Goal: Find specific page/section: Find specific page/section

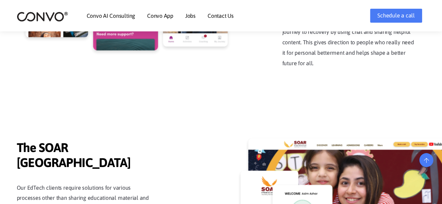
scroll to position [1461, 0]
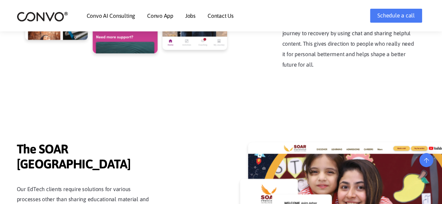
click at [189, 16] on link "Jobs" at bounding box center [190, 16] width 10 height 6
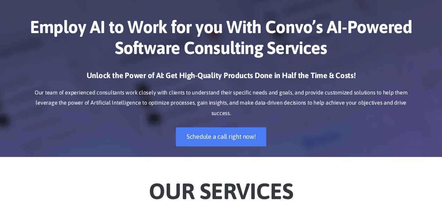
scroll to position [0, 0]
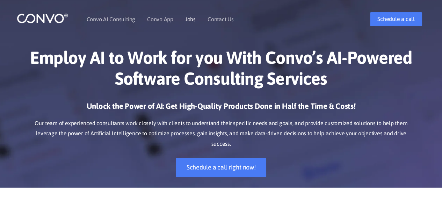
click at [191, 19] on link "Jobs" at bounding box center [190, 19] width 10 height 6
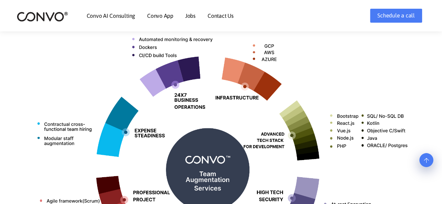
scroll to position [272, 0]
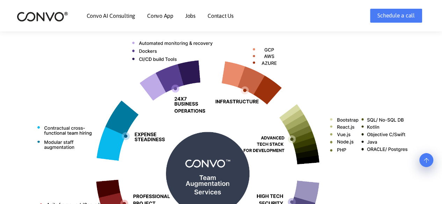
click at [194, 16] on link "Jobs" at bounding box center [190, 16] width 10 height 6
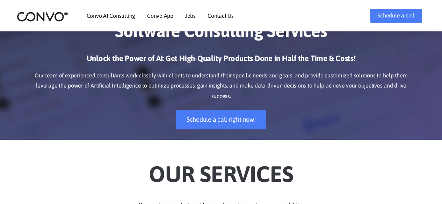
scroll to position [0, 0]
